Goal: Task Accomplishment & Management: Manage account settings

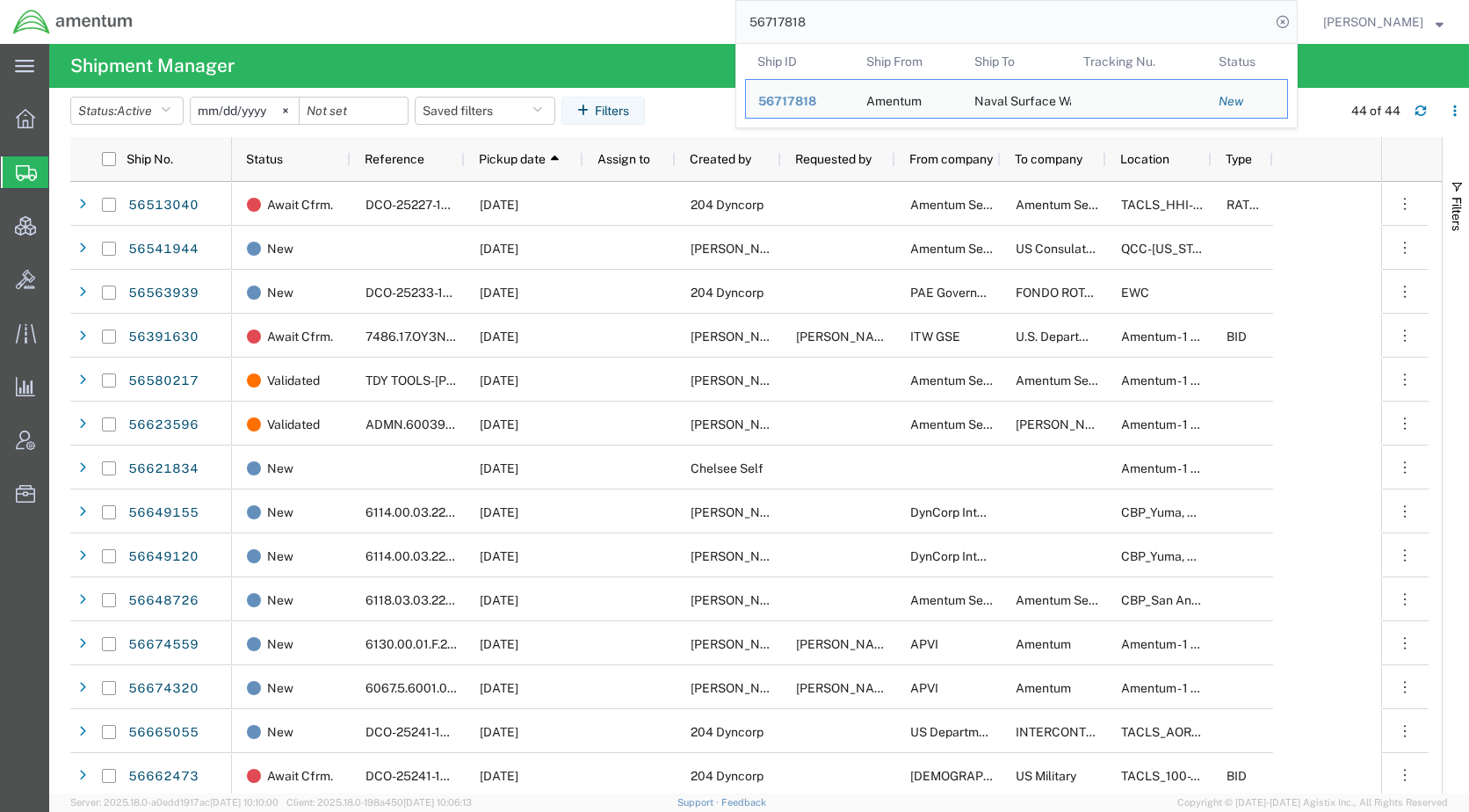
drag, startPoint x: 888, startPoint y: 23, endPoint x: 762, endPoint y: 24, distance: 126.0
click at [762, 24] on div "56717818 Ship ID Ship From Ship To Tracking Nu. Status Ship ID 56717818 Ship Fr…" at bounding box center [722, 22] width 1151 height 44
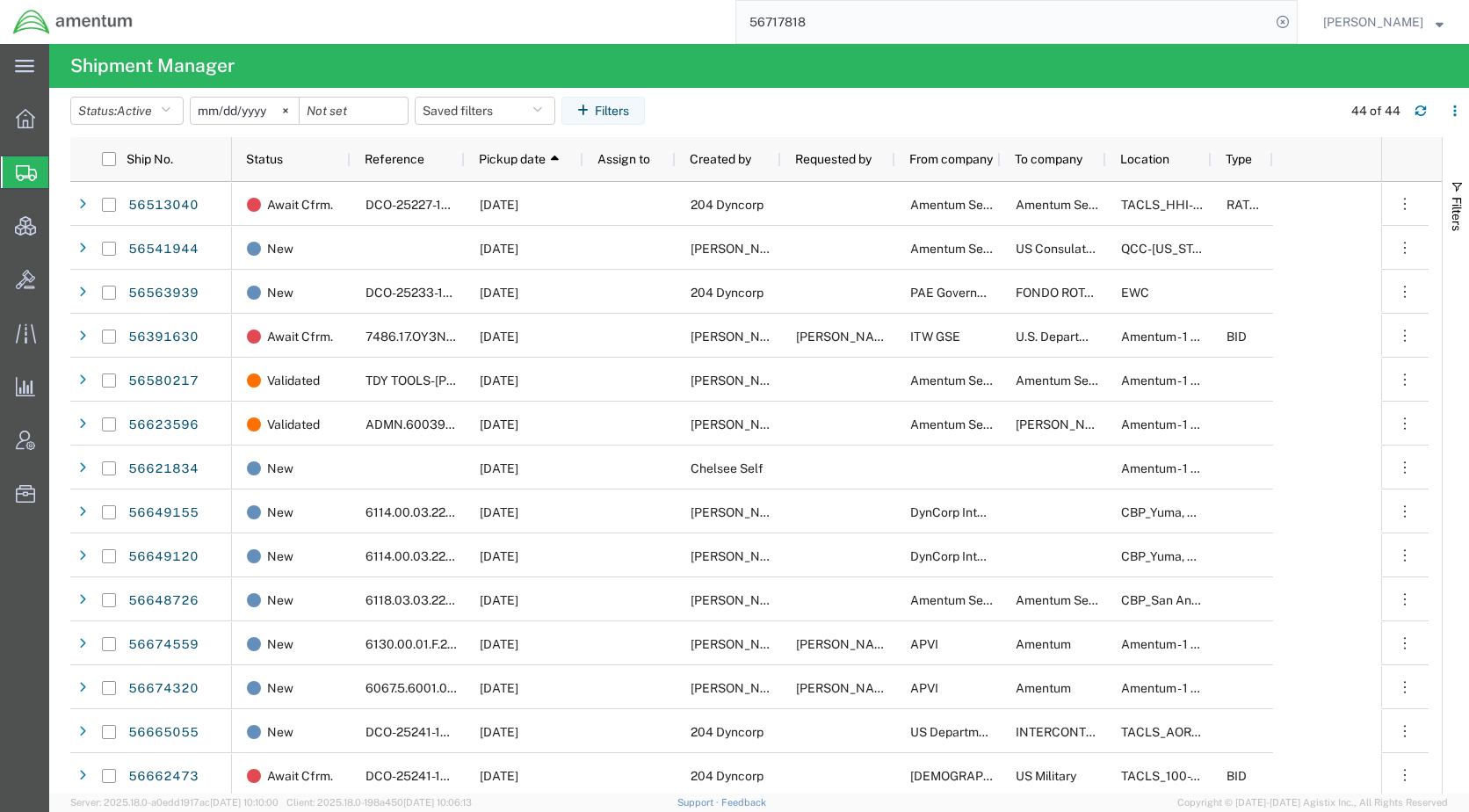
paste input "9415"
type input "56719415"
click at [1295, 16] on icon at bounding box center [1283, 22] width 25 height 25
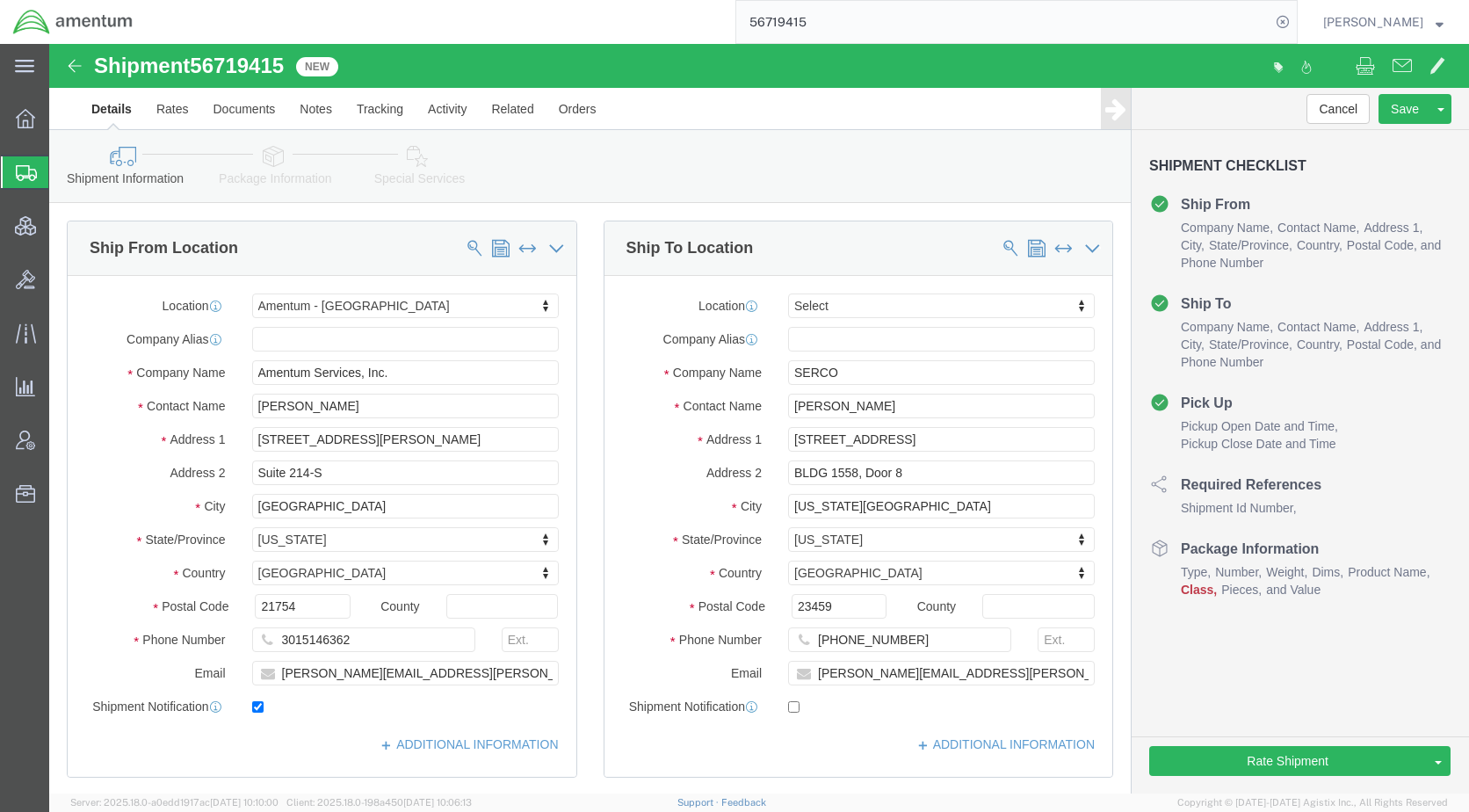
select select "56711"
select select
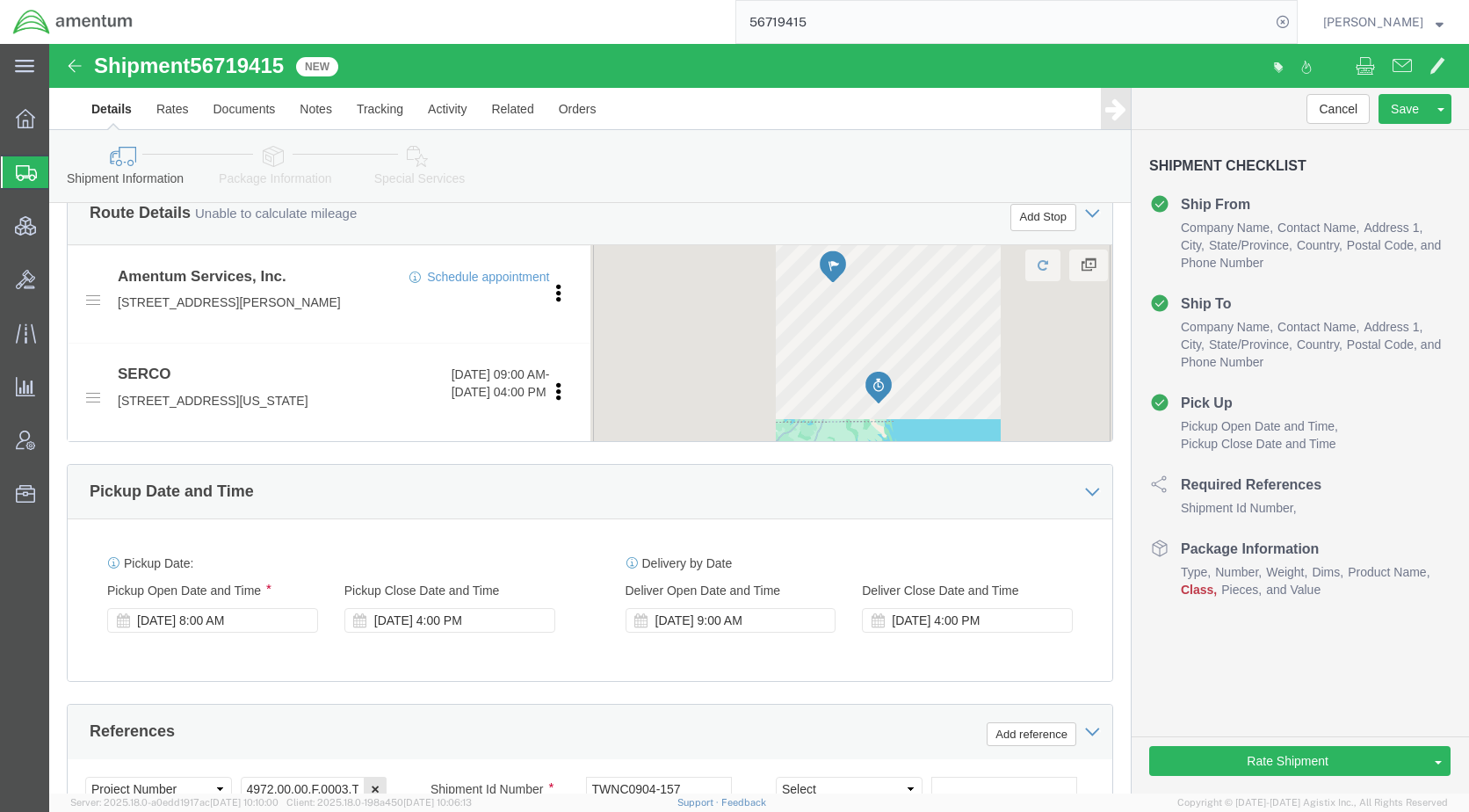
scroll to position [615, 0]
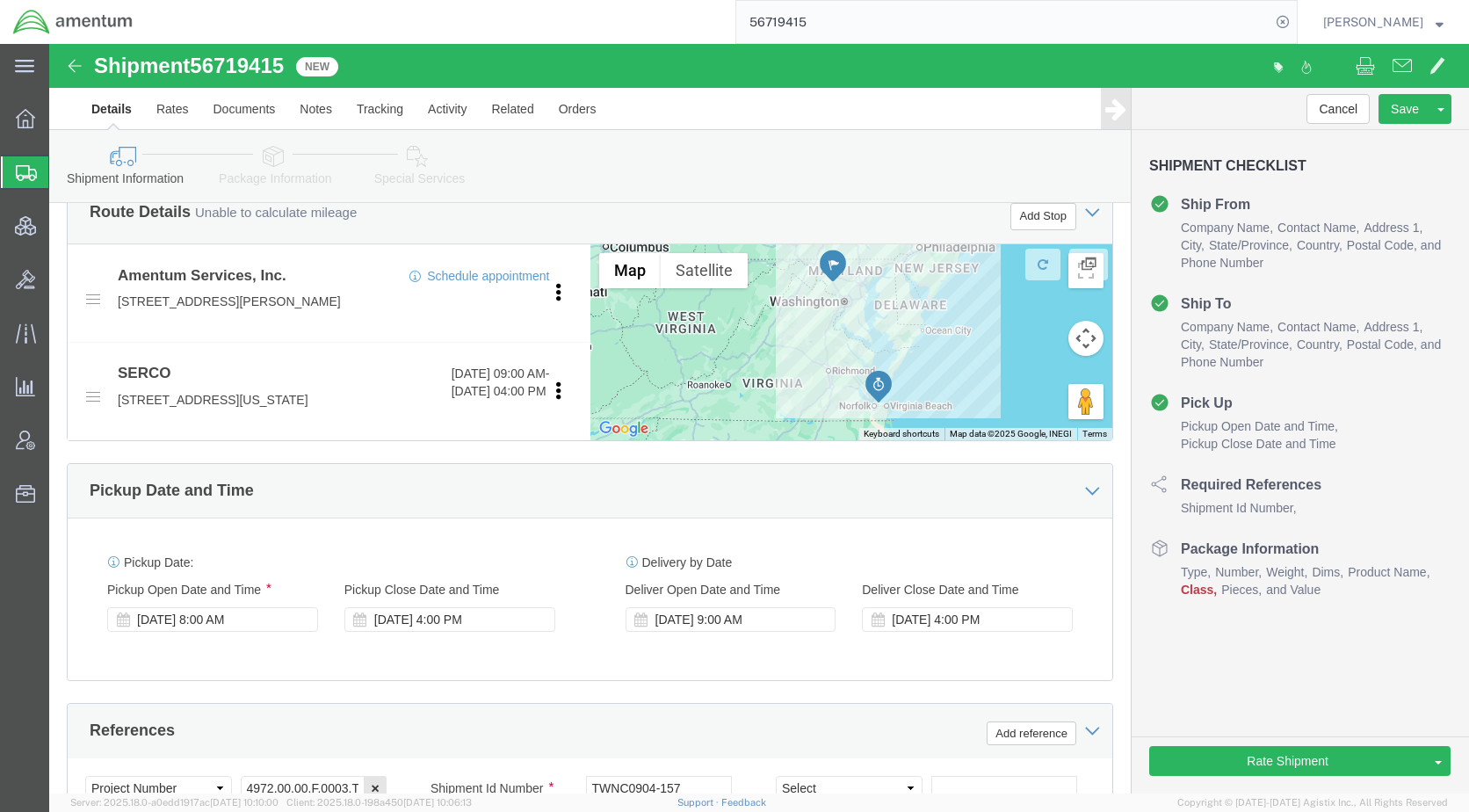
click icon
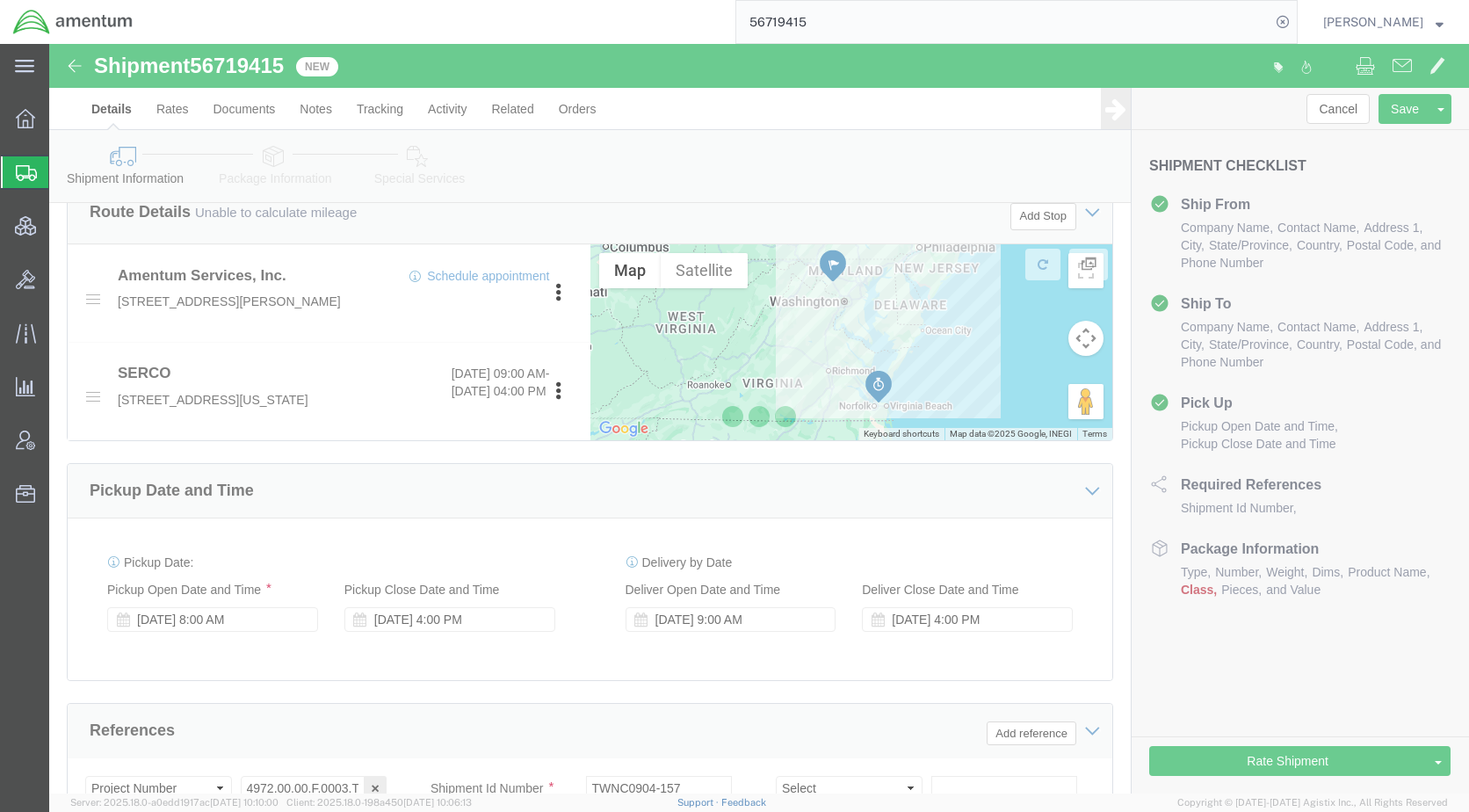
scroll to position [4, 0]
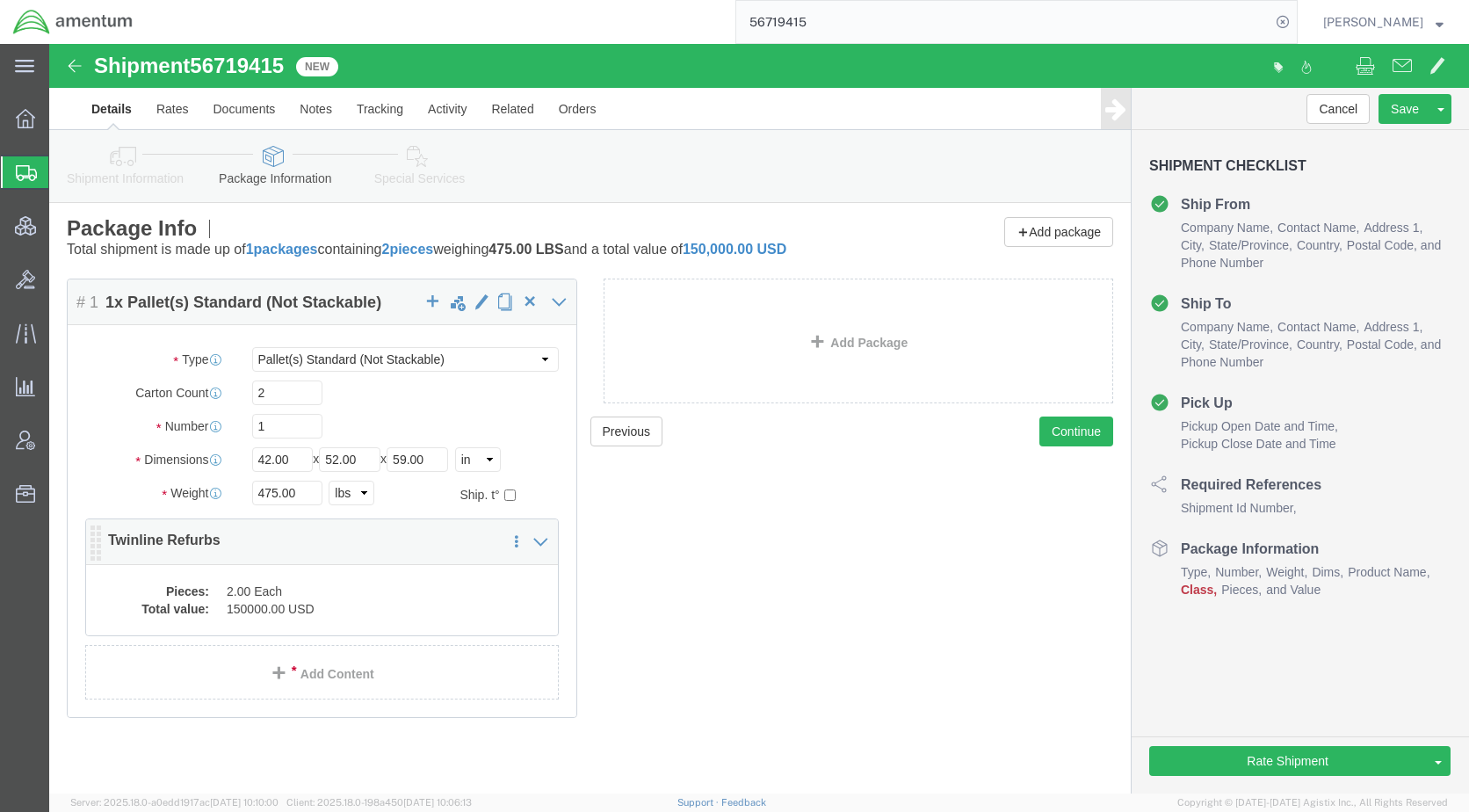
click dd "150000.00 USD"
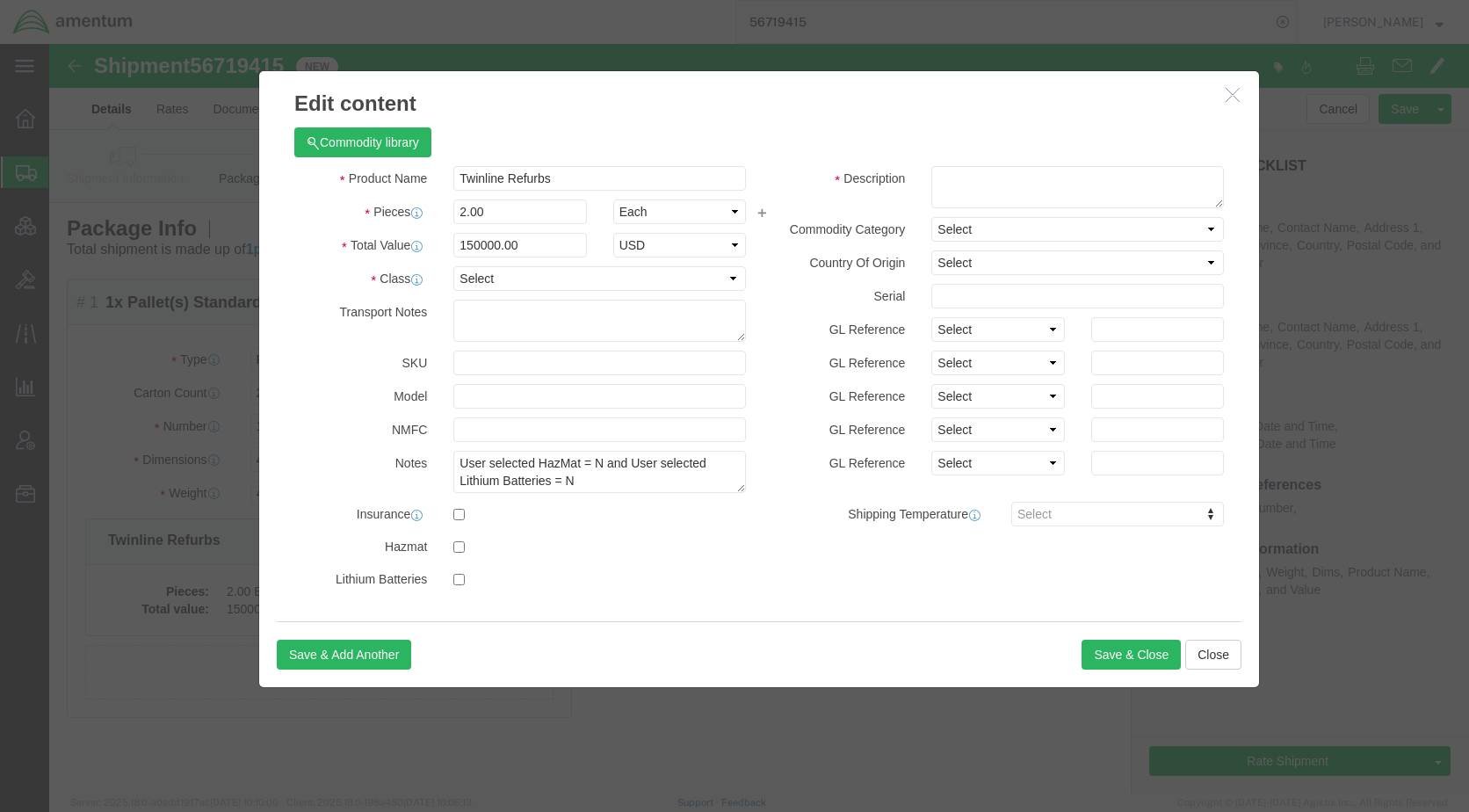
click icon "button"
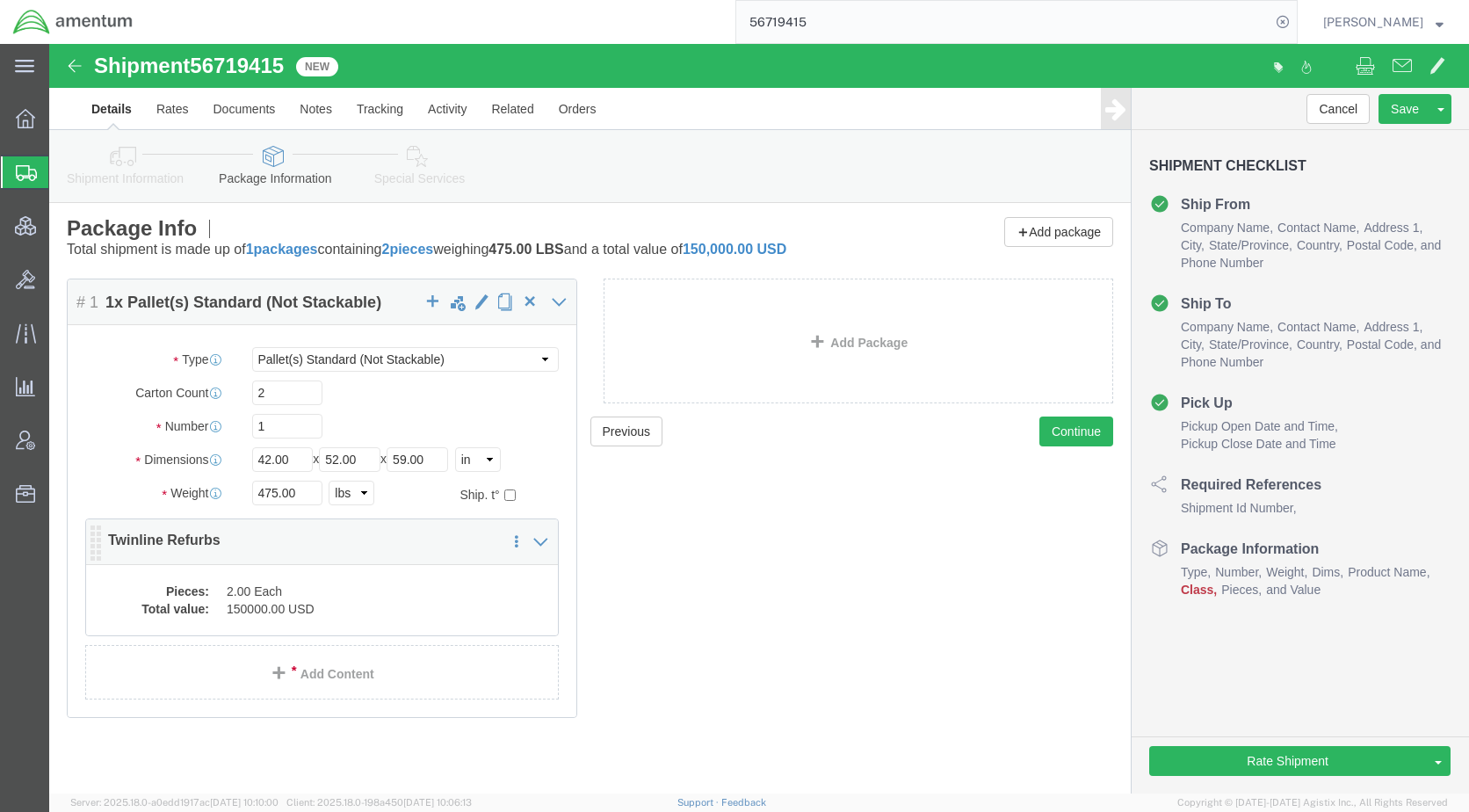
click dd "150000.00 USD"
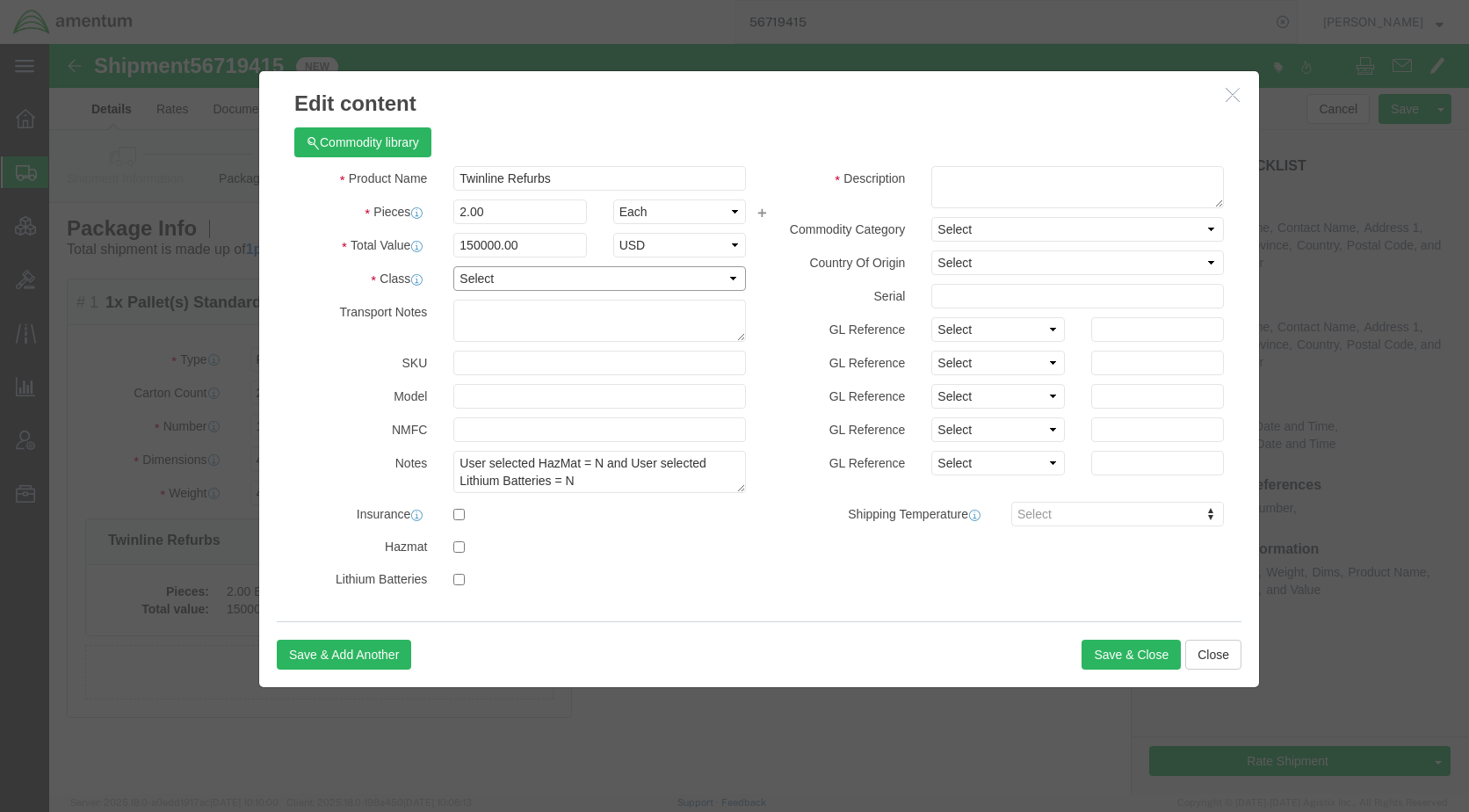
click select "Select 50 55 60 65 70 85 92.5 100 125 175 250 300 400"
select select "125"
click select "Select 50 55 60 65 70 85 92.5 100 125 175 250 300 400"
click button "Save & Close"
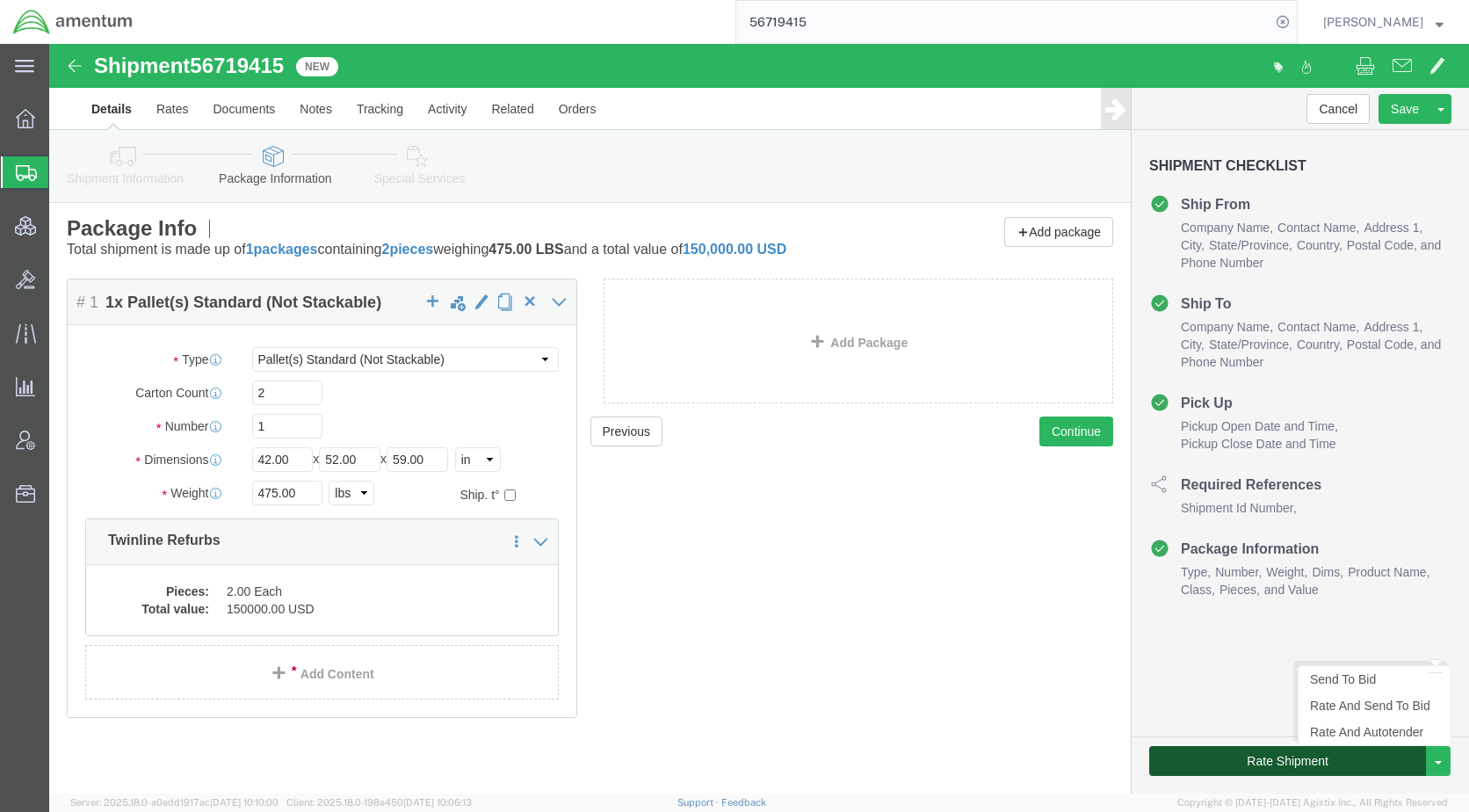
click button "Rate Shipment"
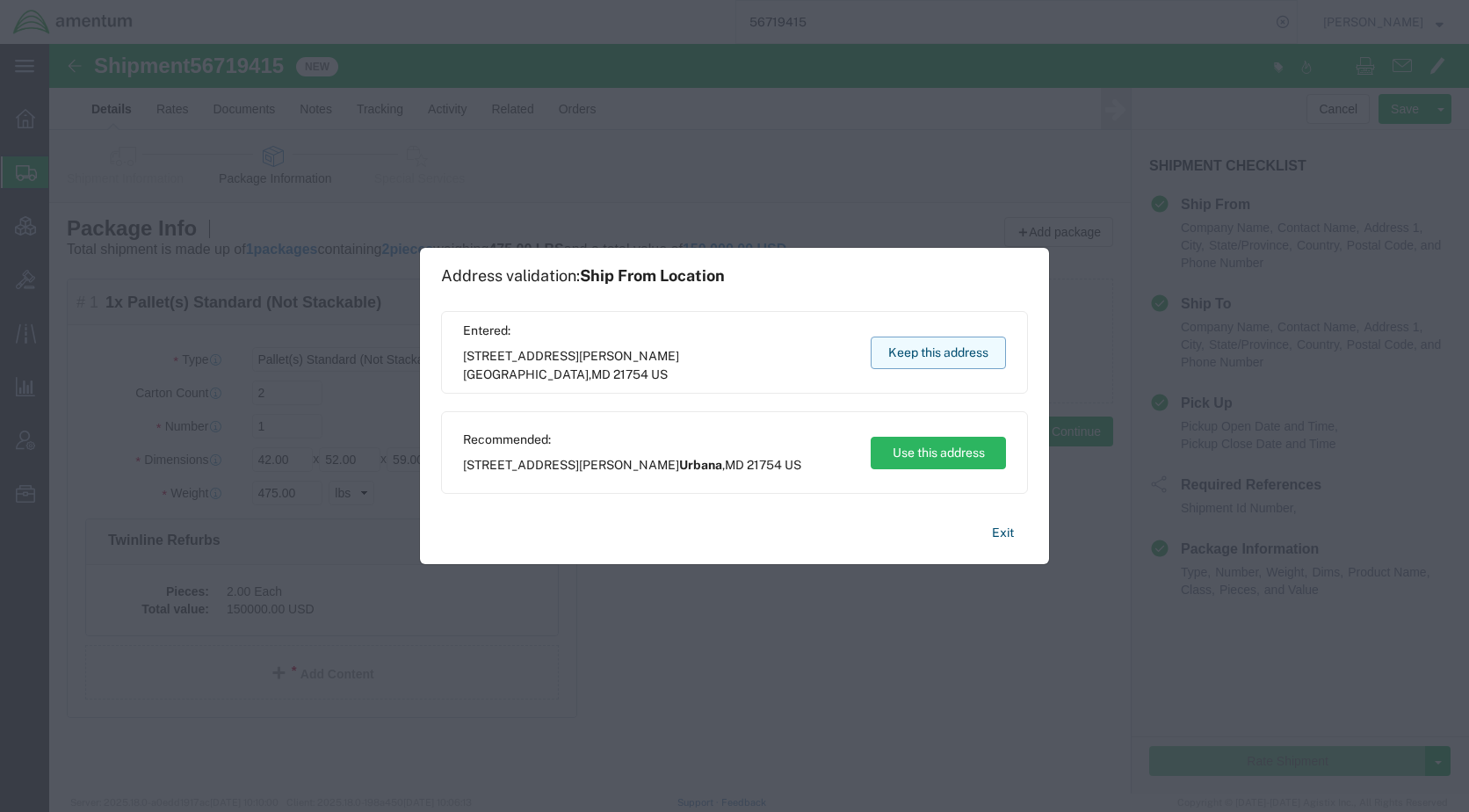
click at [903, 354] on button "Keep this address" at bounding box center [937, 353] width 135 height 33
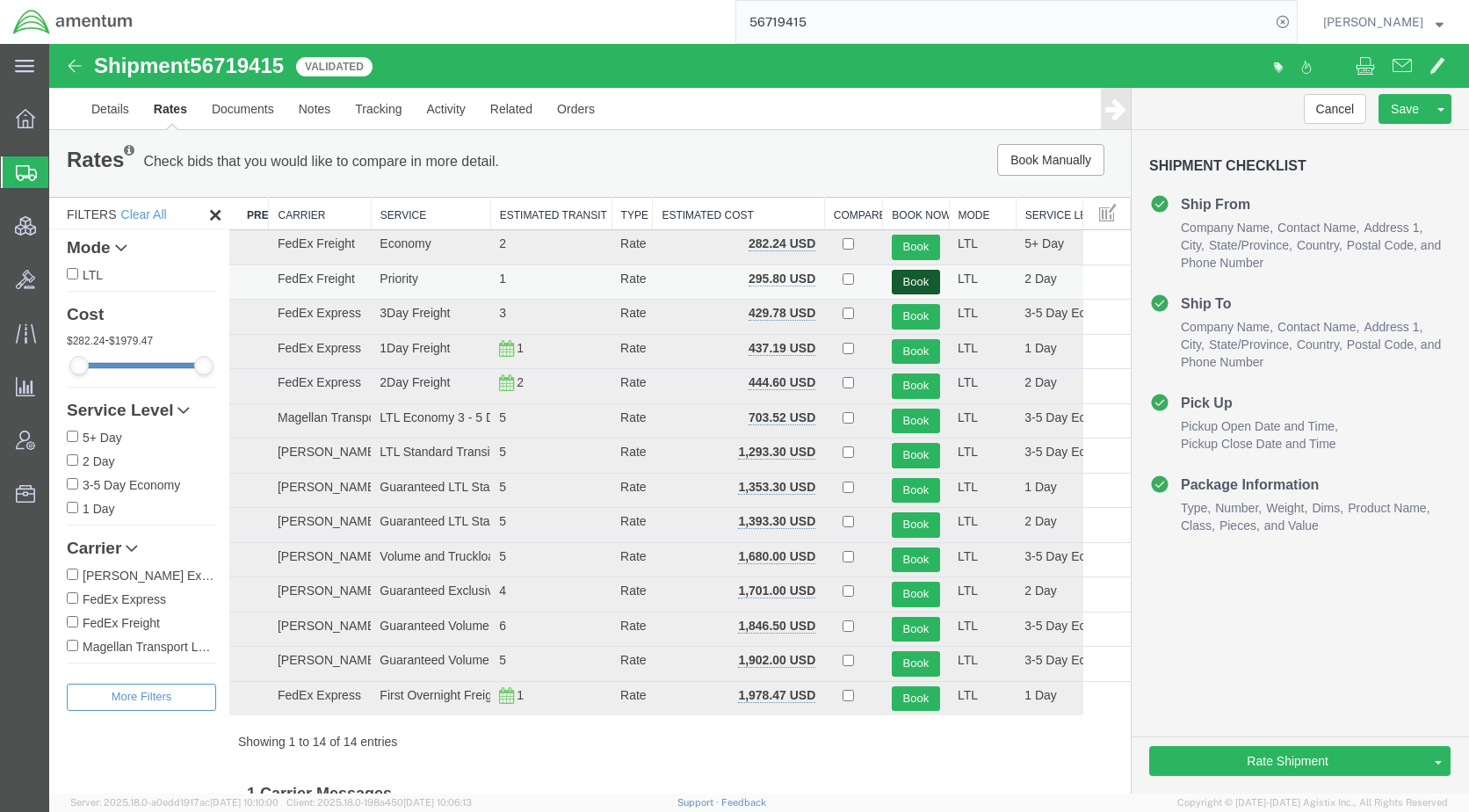
click at [893, 274] on button "Book" at bounding box center [915, 282] width 49 height 26
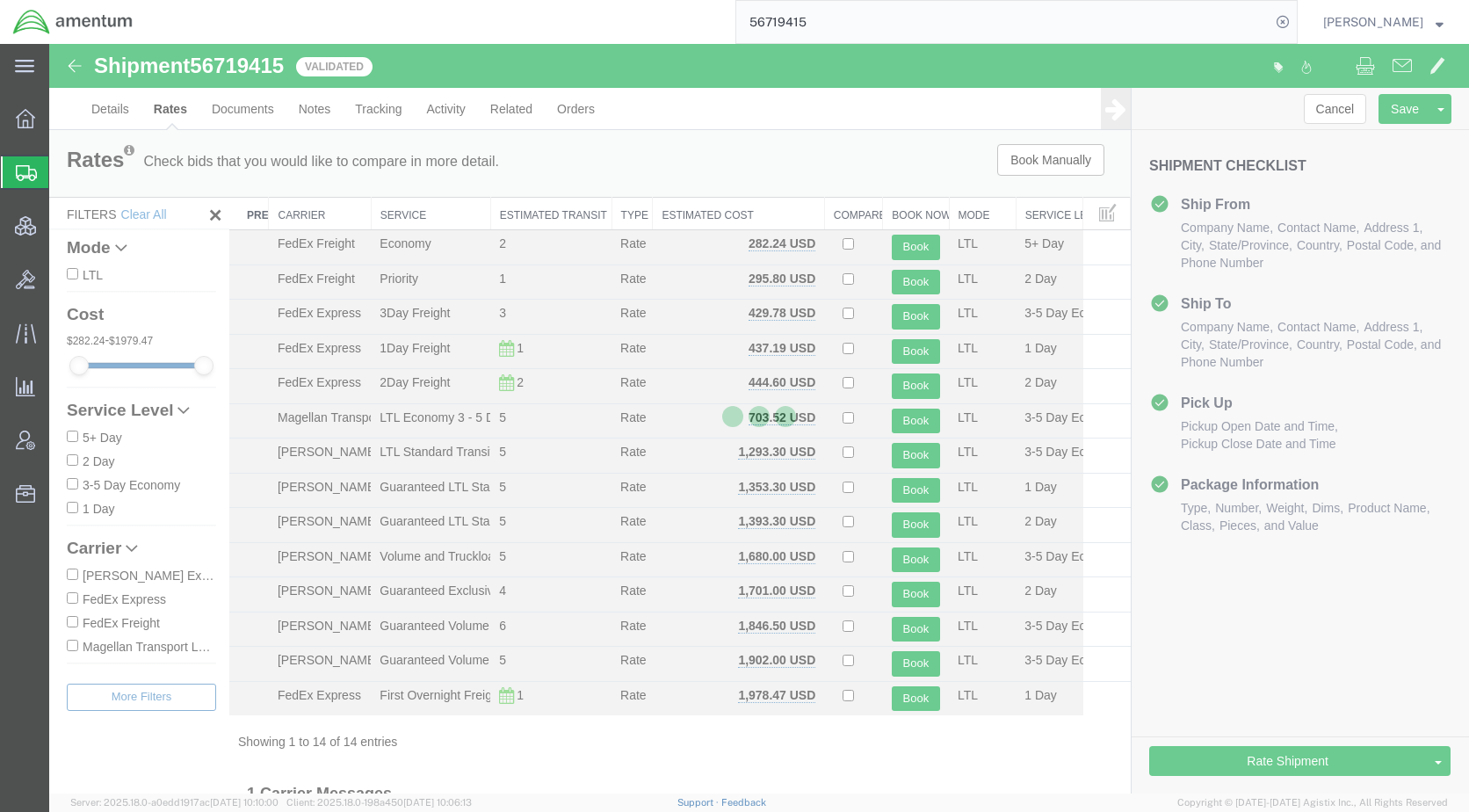
scroll to position [0, 0]
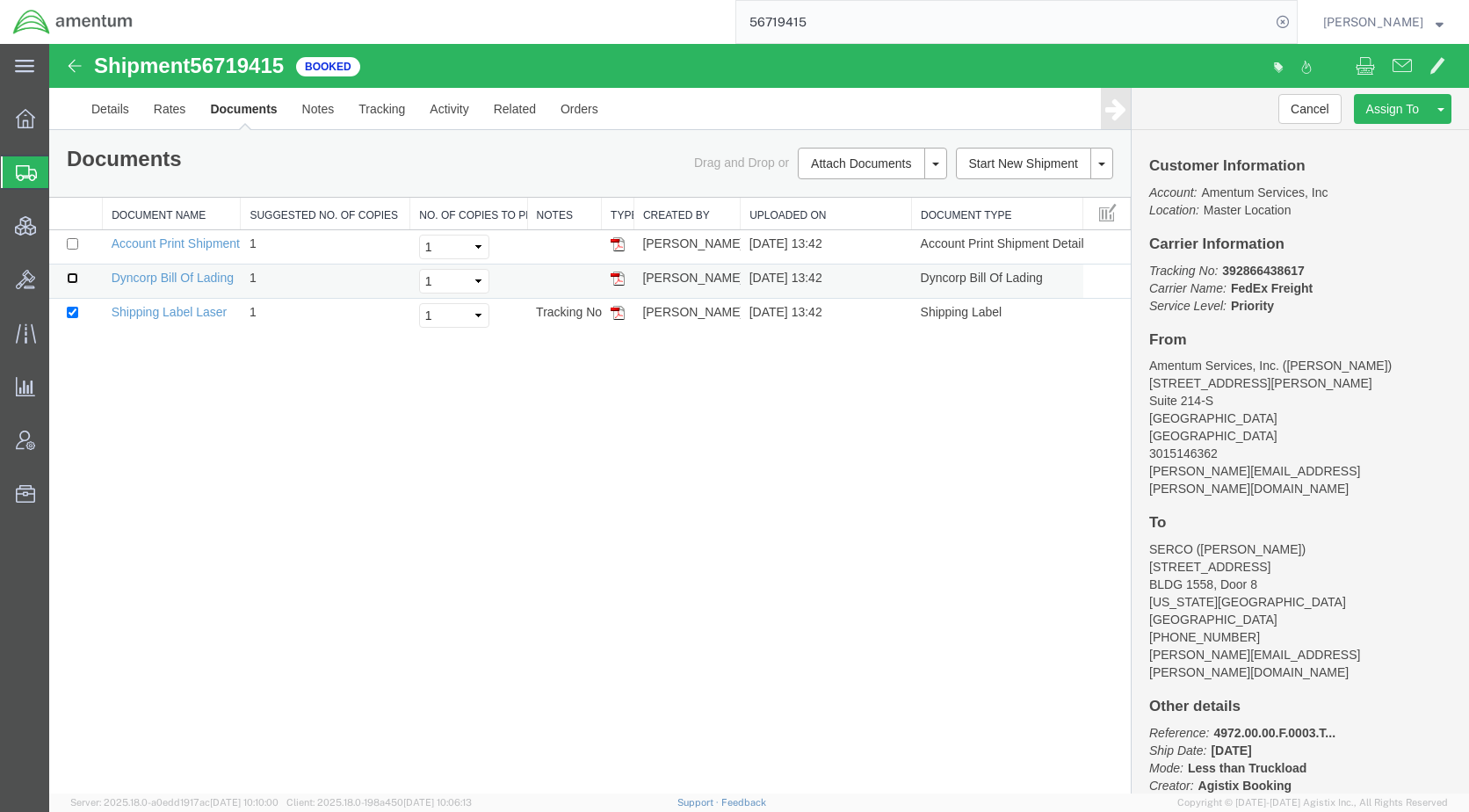
click at [70, 279] on input "checkbox" at bounding box center [73, 278] width 11 height 11
checkbox input "true"
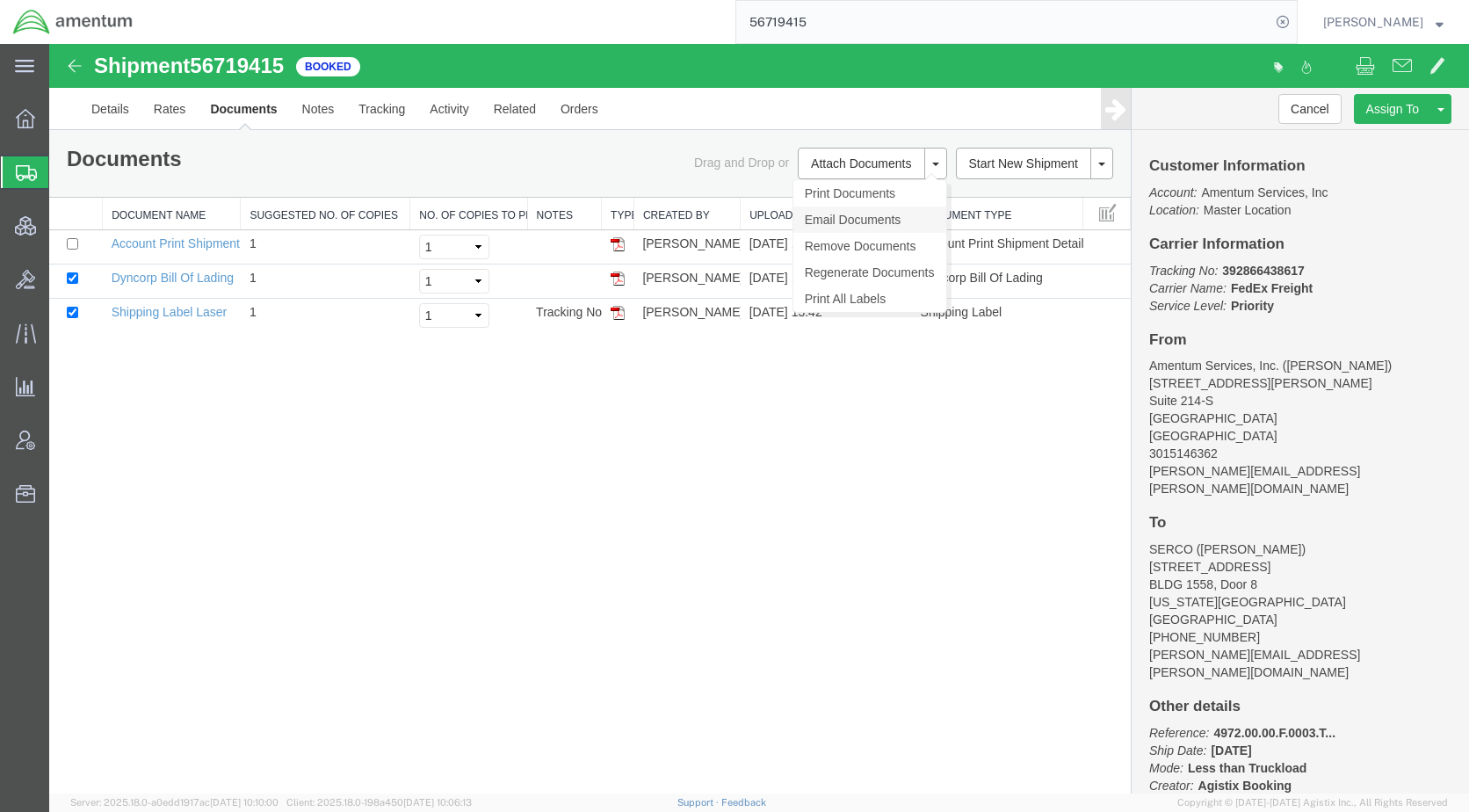
click at [866, 218] on link "Email Documents" at bounding box center [870, 220] width 153 height 27
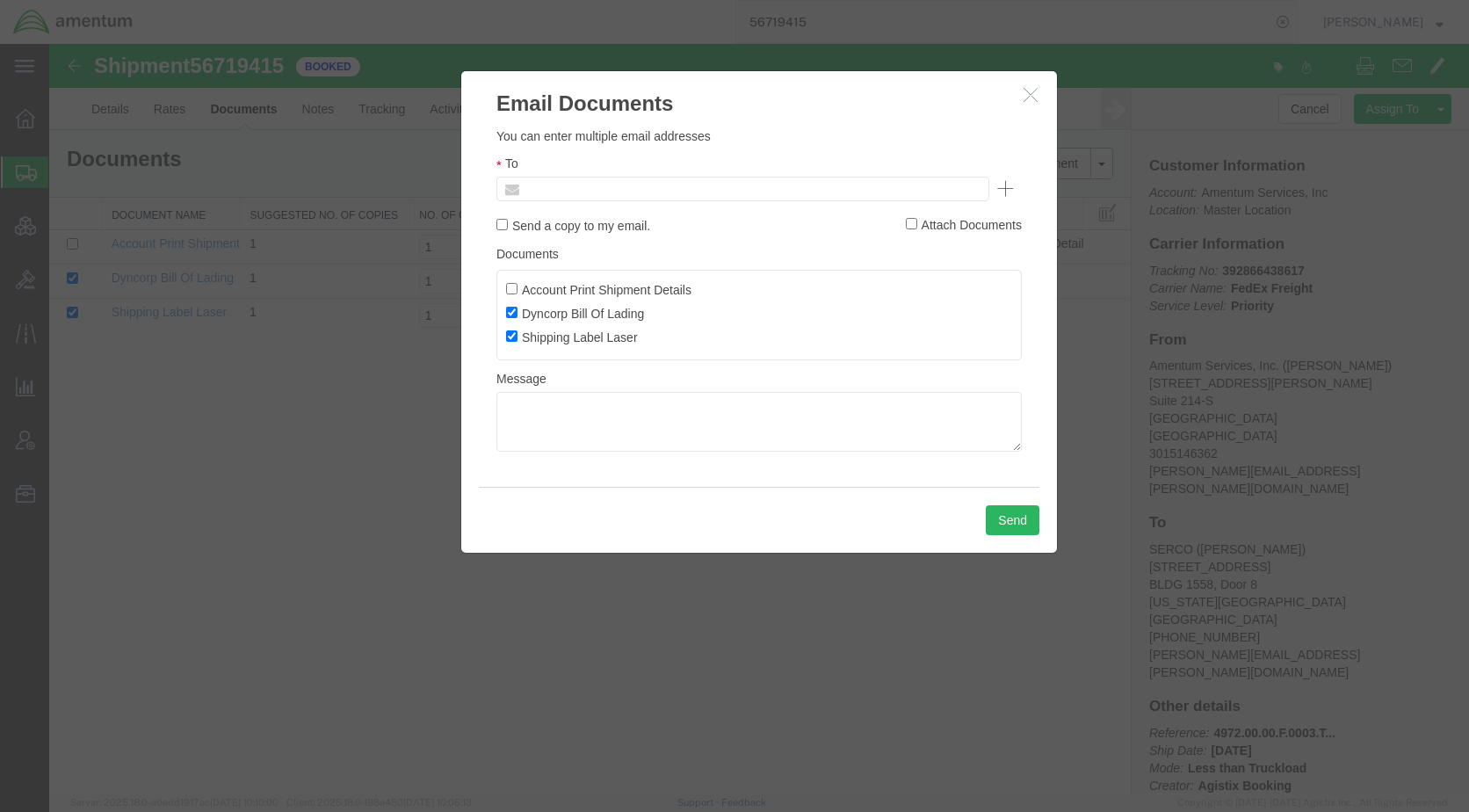
click at [713, 183] on input "text" at bounding box center [624, 189] width 206 height 23
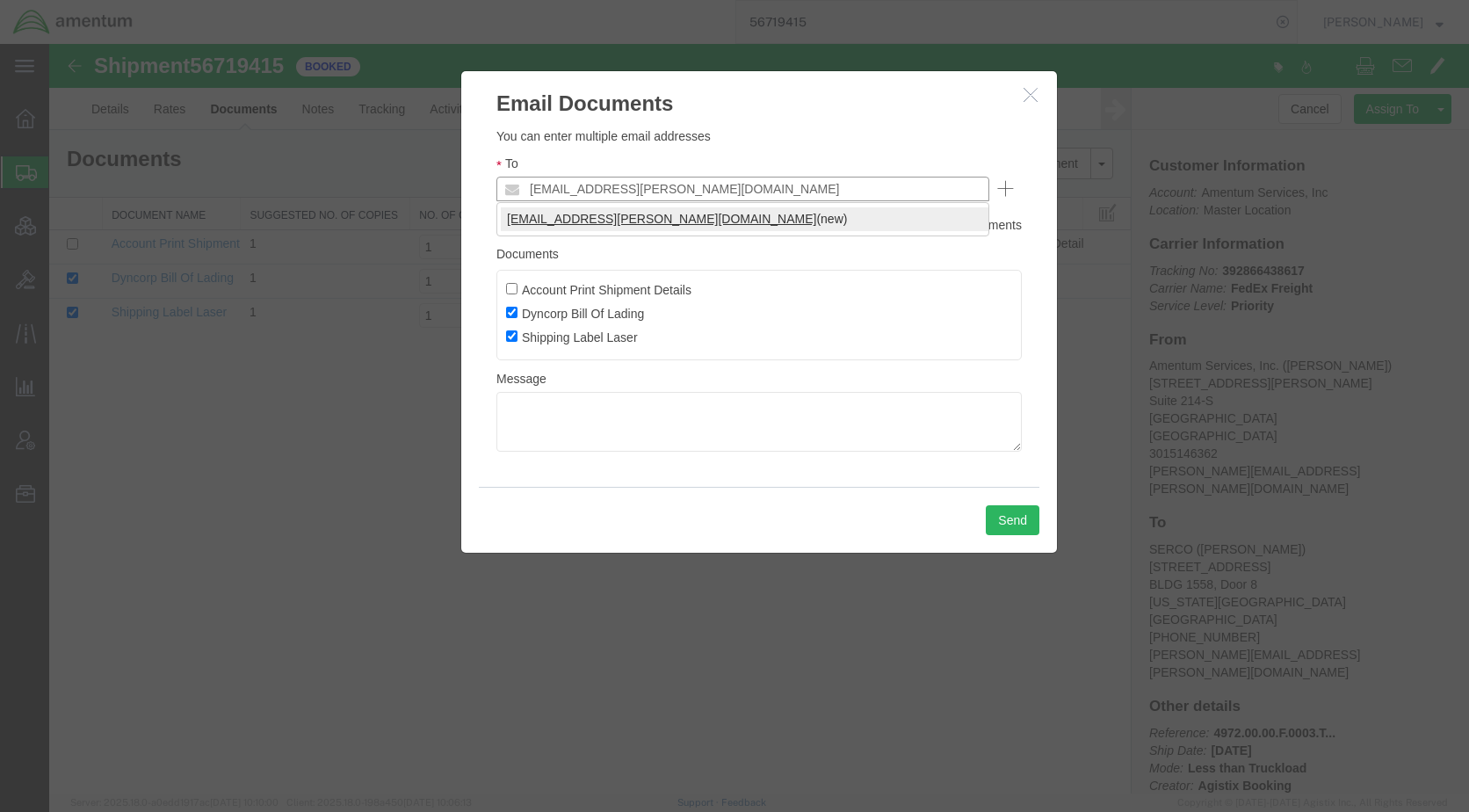
type input "[EMAIL_ADDRESS][PERSON_NAME][DOMAIN_NAME]"
click at [1012, 522] on button "Send" at bounding box center [1013, 519] width 54 height 30
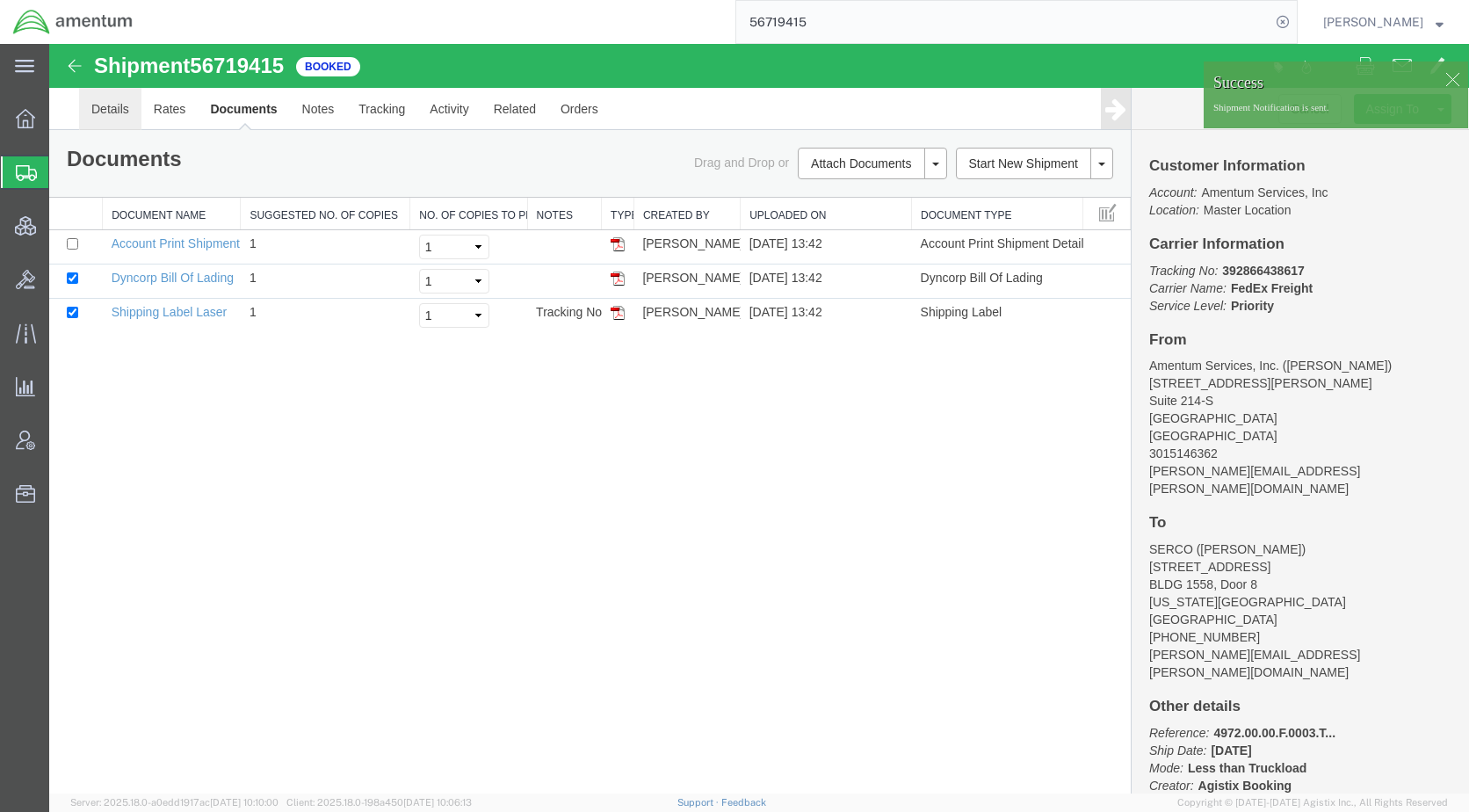
click at [124, 99] on link "Details" at bounding box center [110, 109] width 62 height 42
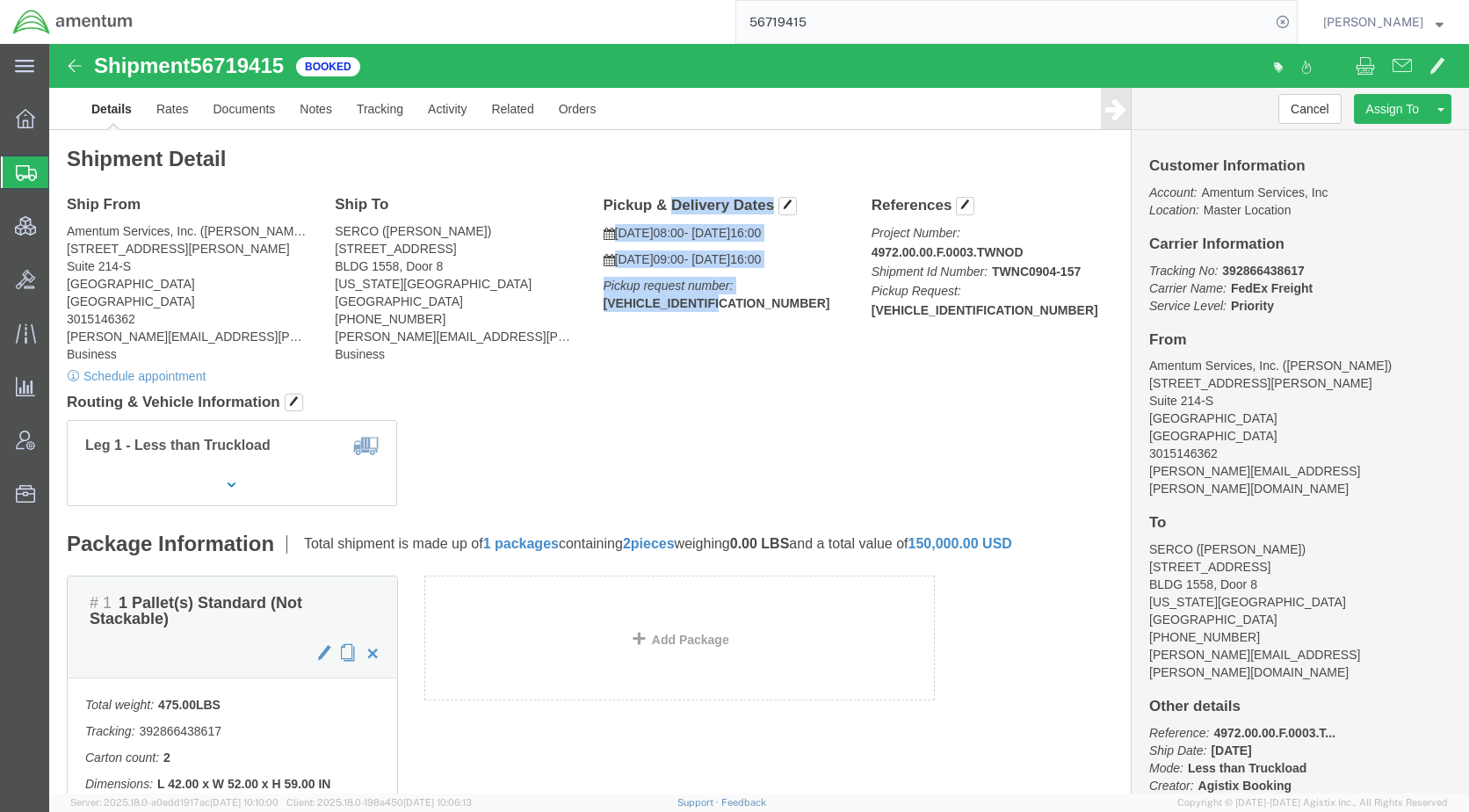
drag, startPoint x: 695, startPoint y: 261, endPoint x: 547, endPoint y: 170, distance: 173.7
click div "Pickup & Delivery Dates [DATE] 08:00 - [DATE] 16:00 [DATE] 09:00 - [DATE] 16:00…"
drag, startPoint x: 547, startPoint y: 170, endPoint x: 563, endPoint y: 161, distance: 18.4
copy div "Pickup & Delivery Dates [DATE] 08:00 - [DATE] 16:00 [DATE] 09:00 - [DATE] 16:00…"
